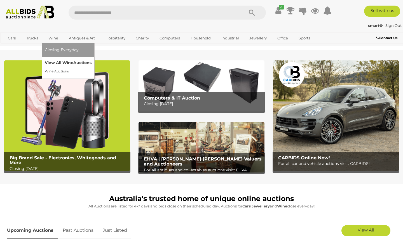
click at [55, 63] on link "View All Wine Auctions" at bounding box center [68, 62] width 47 height 9
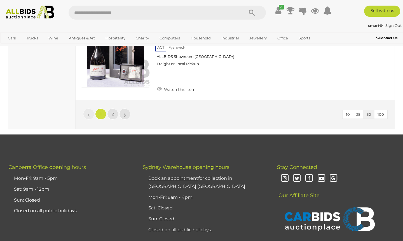
scroll to position [4292, 0]
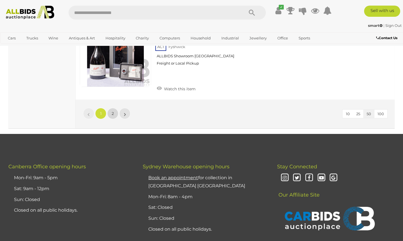
click at [113, 111] on span "2" at bounding box center [113, 113] width 2 height 5
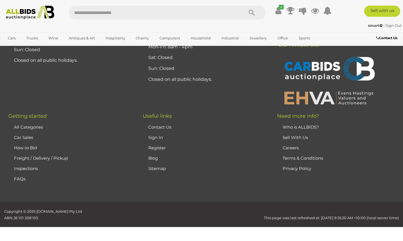
scroll to position [93, 0]
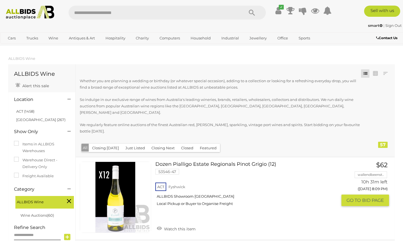
click at [118, 212] on img at bounding box center [115, 197] width 71 height 71
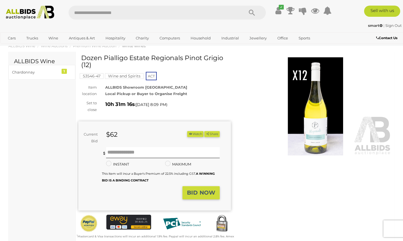
scroll to position [7, 0]
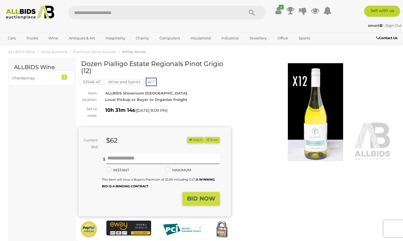
click at [318, 140] on img at bounding box center [315, 112] width 153 height 98
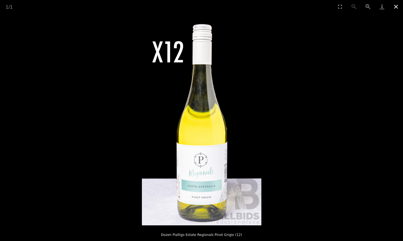
click at [395, 7] on button "Close gallery" at bounding box center [396, 6] width 14 height 13
